Goal: Task Accomplishment & Management: Use online tool/utility

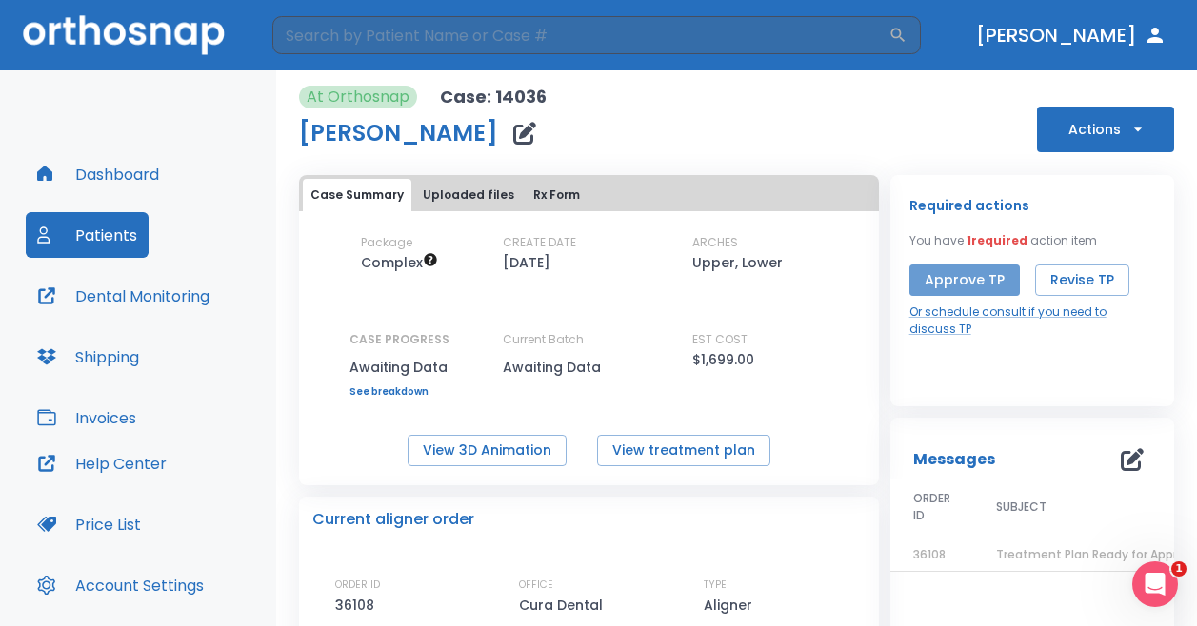
click at [975, 284] on button "Approve TP" at bounding box center [964, 280] width 110 height 31
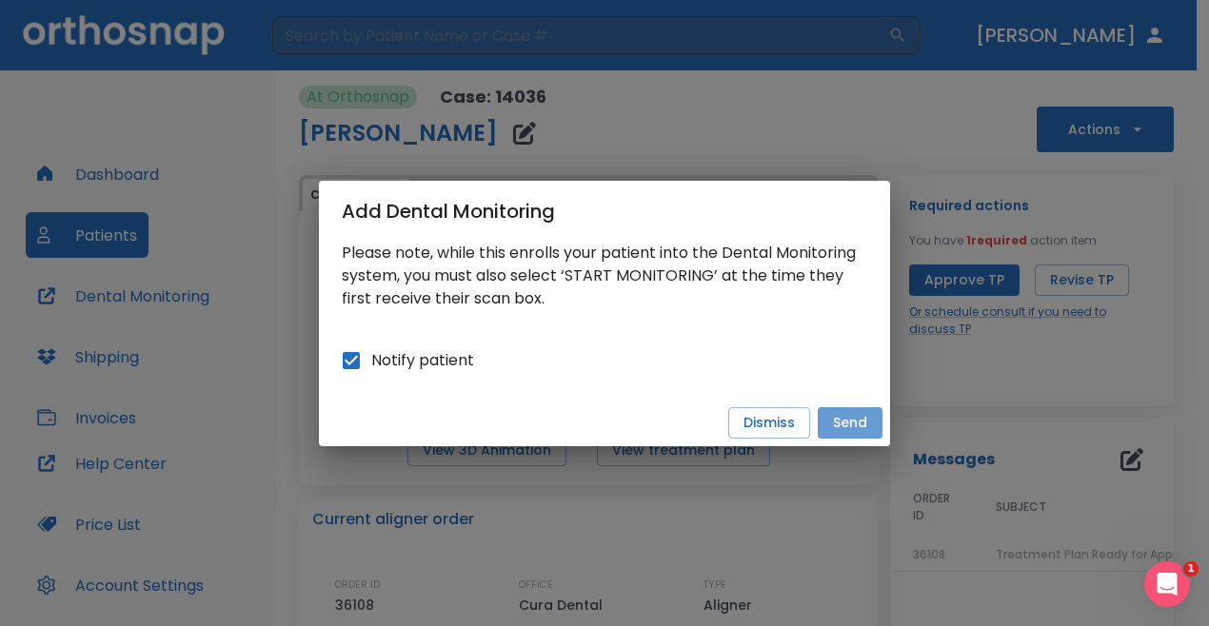
click at [858, 426] on button "Send" at bounding box center [850, 422] width 65 height 31
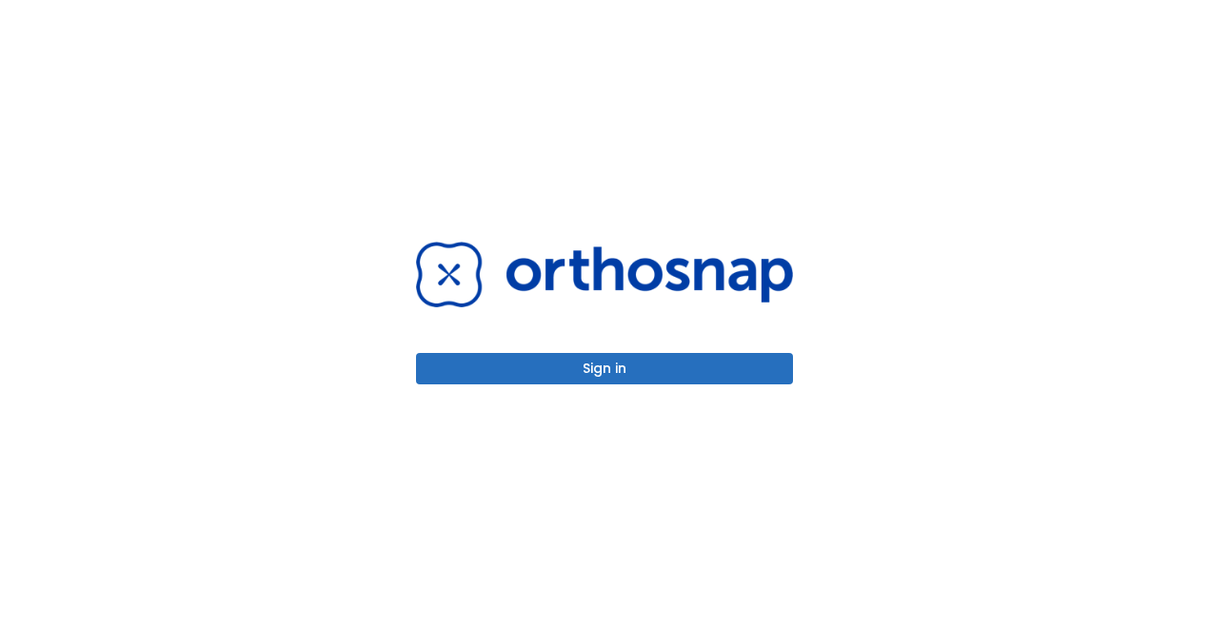
click at [574, 363] on button "Sign in" at bounding box center [604, 368] width 377 height 31
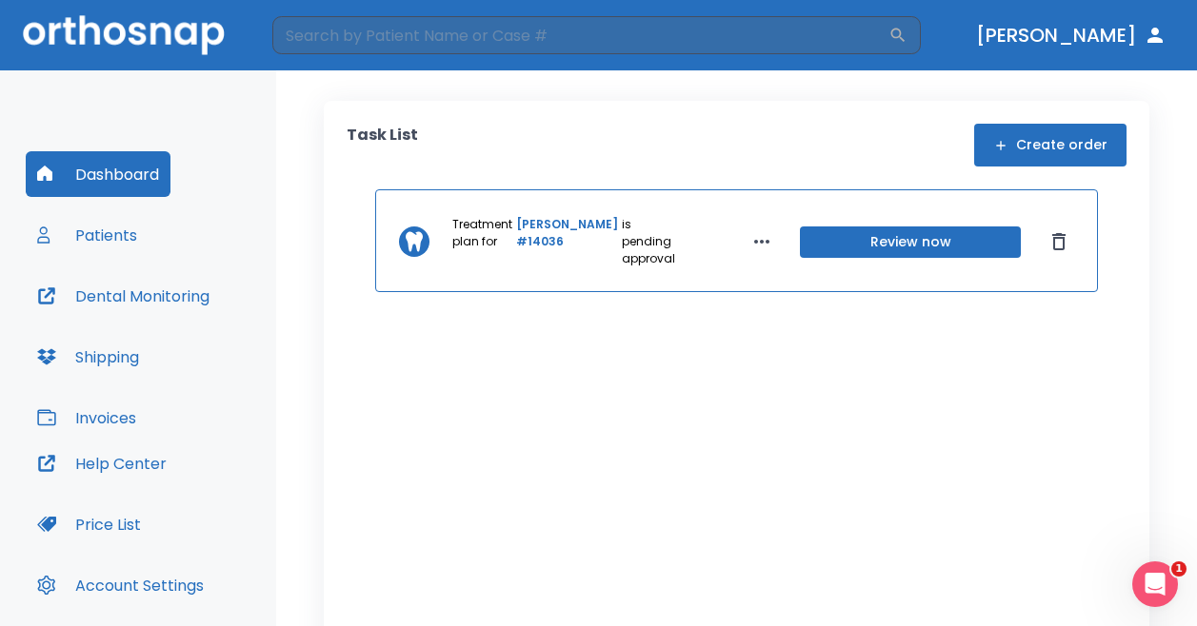
click at [908, 254] on button "Review now" at bounding box center [910, 242] width 221 height 31
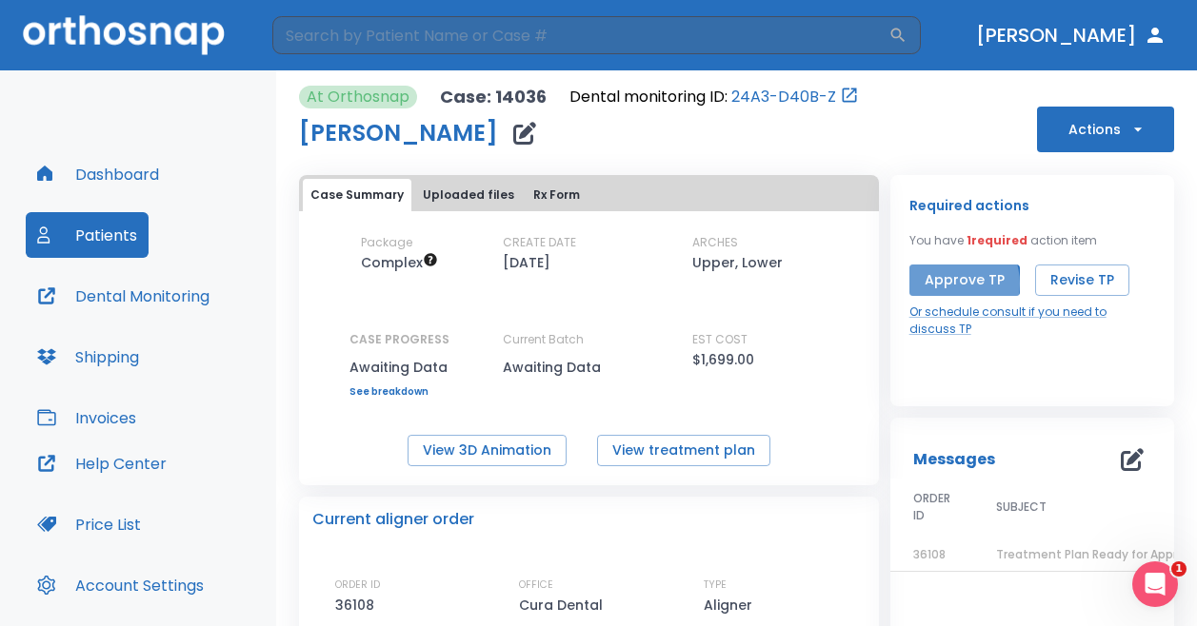
click at [941, 284] on button "Approve TP" at bounding box center [964, 280] width 110 height 31
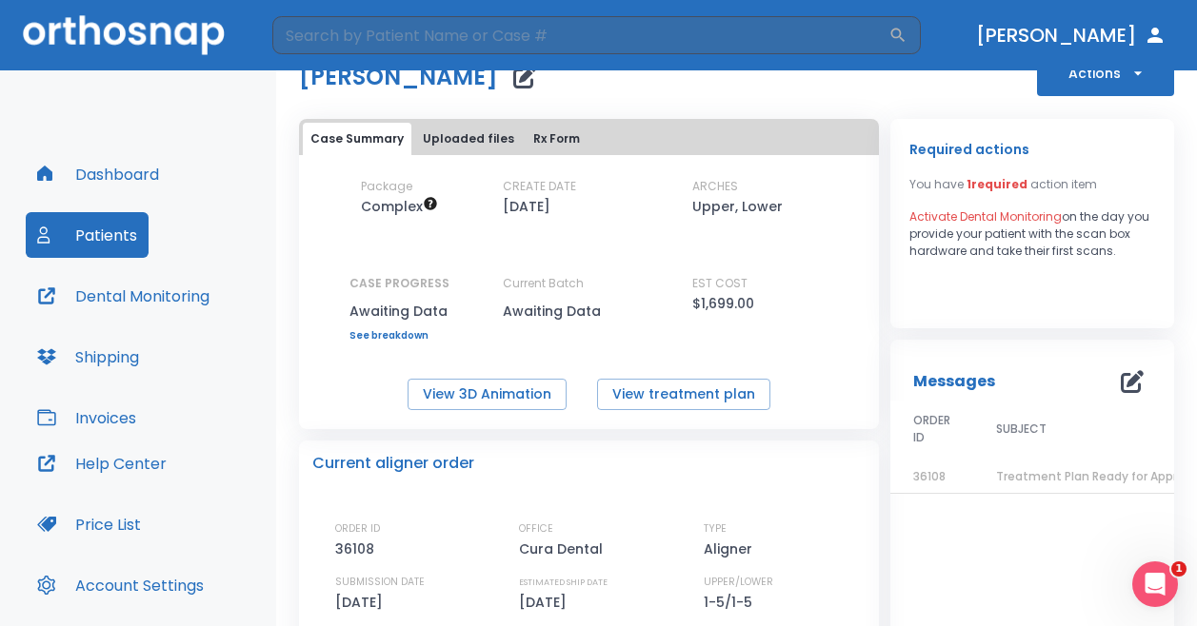
scroll to position [59, 0]
